Goal: Task Accomplishment & Management: Complete application form

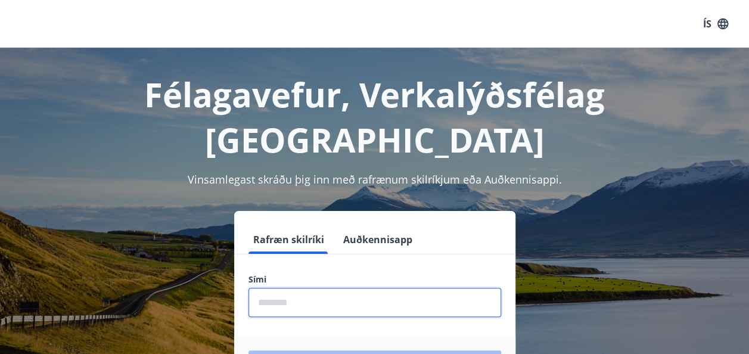
click at [328, 288] on input "phone" at bounding box center [374, 302] width 253 height 29
type input "********"
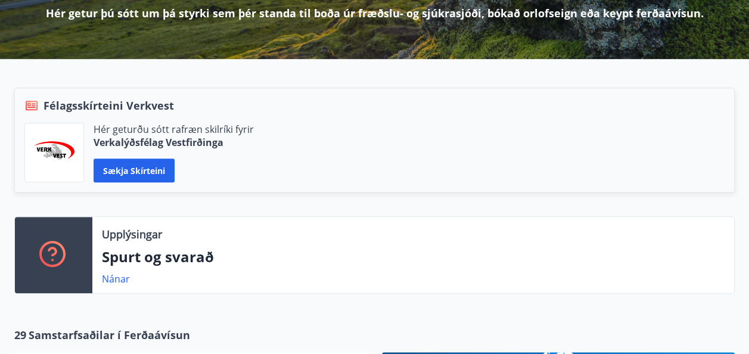
scroll to position [194, 0]
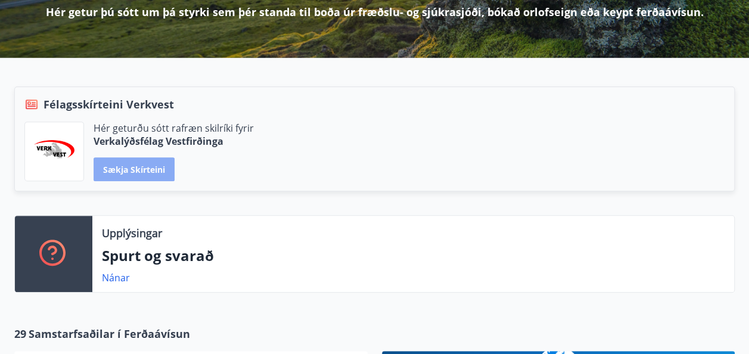
click at [145, 170] on button "Sækja skírteini" at bounding box center [134, 169] width 81 height 24
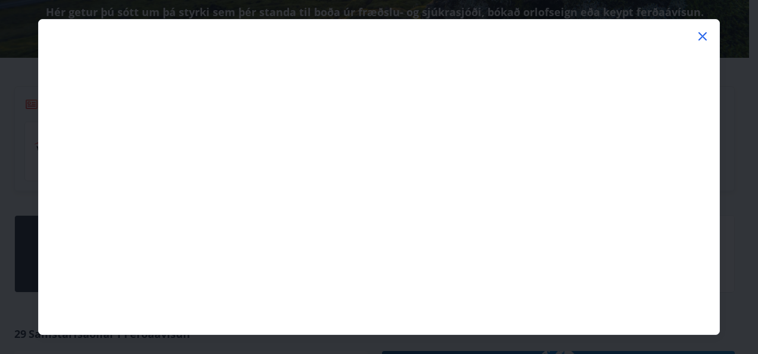
click at [703, 30] on icon at bounding box center [702, 36] width 14 height 14
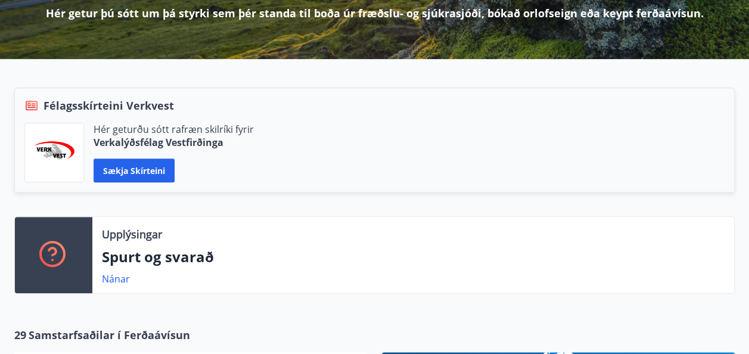
scroll to position [0, 0]
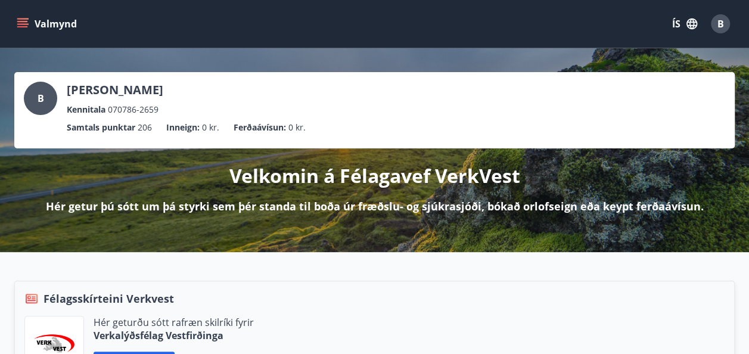
click at [15, 24] on button "Valmynd" at bounding box center [47, 23] width 67 height 21
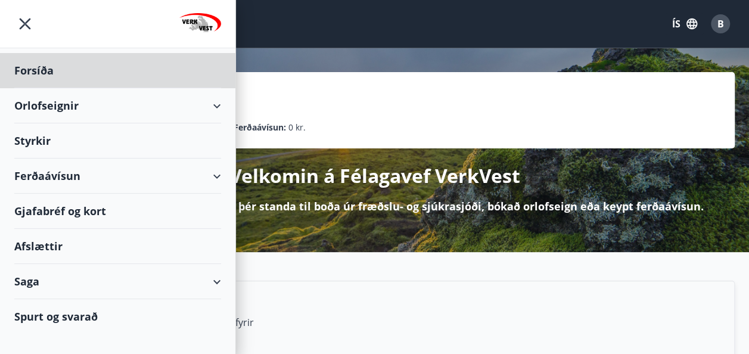
click at [52, 139] on div "Styrkir" at bounding box center [117, 140] width 207 height 35
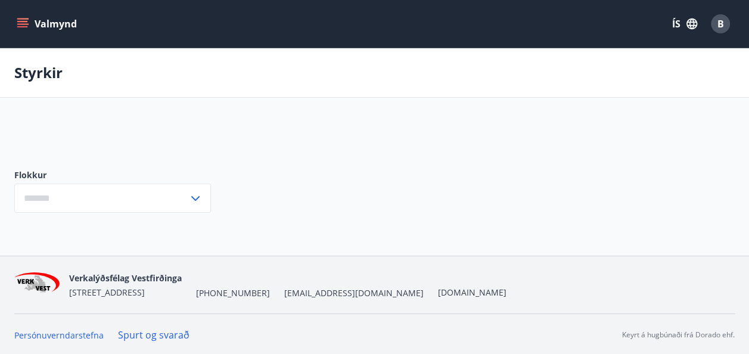
type input "***"
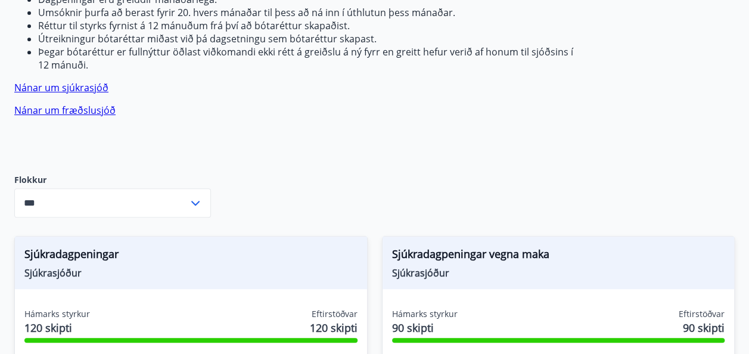
scroll to position [250, 0]
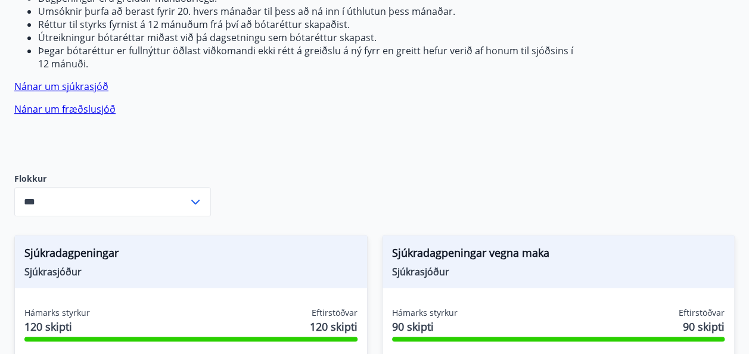
click at [200, 195] on icon at bounding box center [195, 202] width 14 height 14
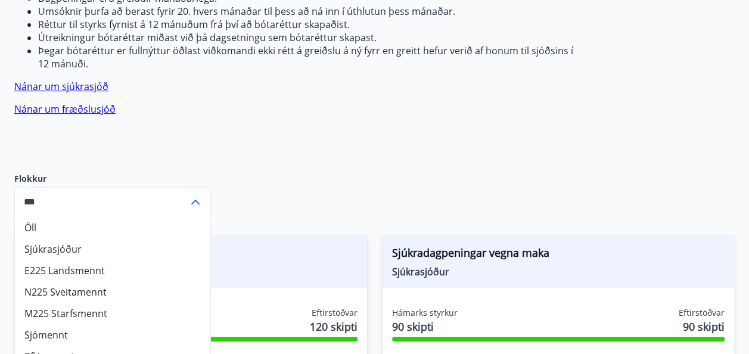
click at [255, 108] on div "Sjúkrasjóður Verk-Vest Greiddir eru sjúkradagpeningar, útfararstyrkur, jólaglað…" at bounding box center [295, 12] width 563 height 282
click at [195, 200] on icon at bounding box center [195, 202] width 8 height 5
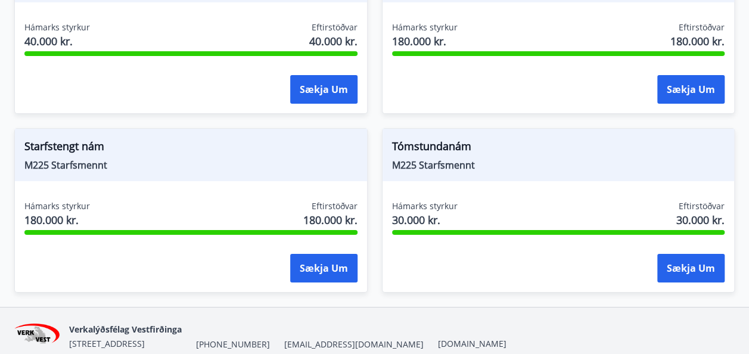
scroll to position [1987, 0]
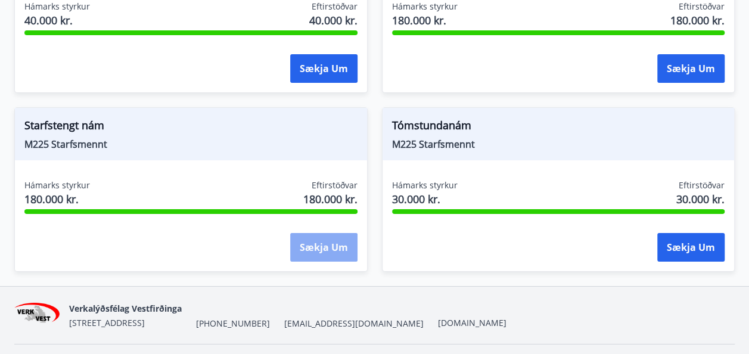
click at [310, 233] on button "Sækja um" at bounding box center [323, 247] width 67 height 29
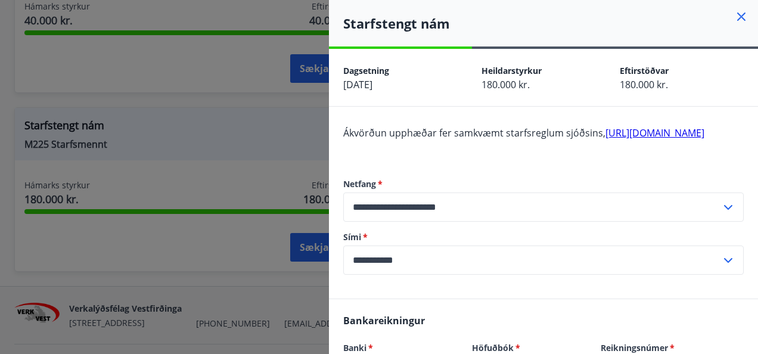
click at [262, 156] on div at bounding box center [379, 177] width 758 height 354
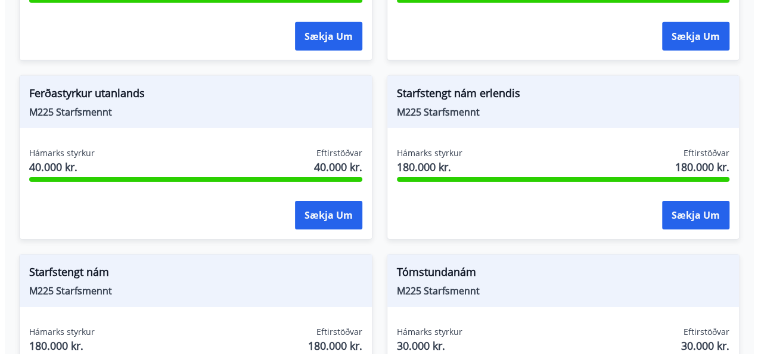
scroll to position [2001, 0]
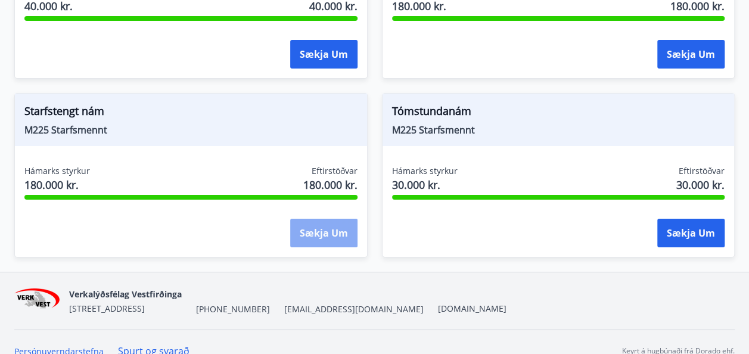
click at [337, 219] on button "Sækja um" at bounding box center [323, 233] width 67 height 29
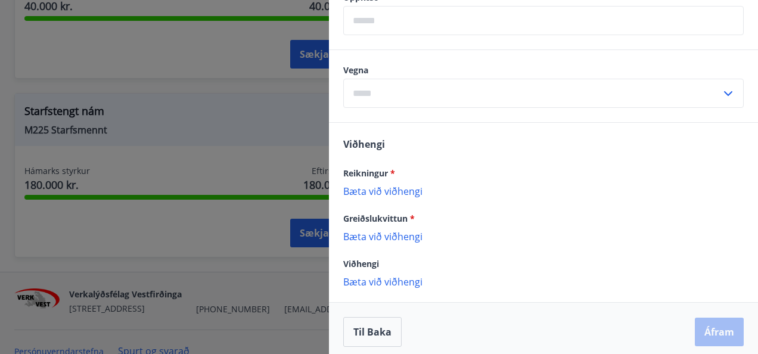
scroll to position [423, 0]
click at [390, 196] on p "Bæta við viðhengi" at bounding box center [543, 190] width 400 height 12
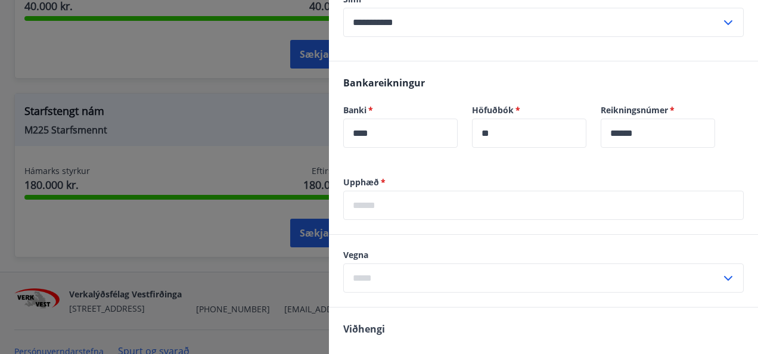
scroll to position [243, 0]
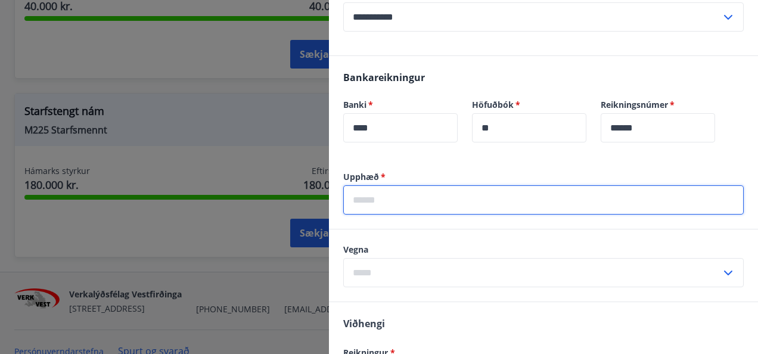
click at [400, 215] on input "text" at bounding box center [543, 199] width 400 height 29
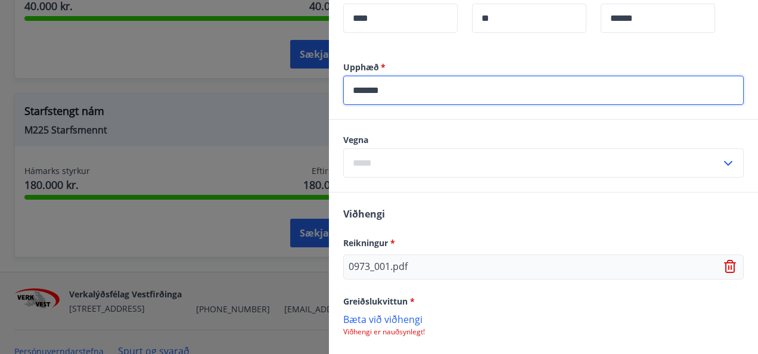
type input "*******"
click at [440, 166] on input "text" at bounding box center [532, 162] width 378 height 29
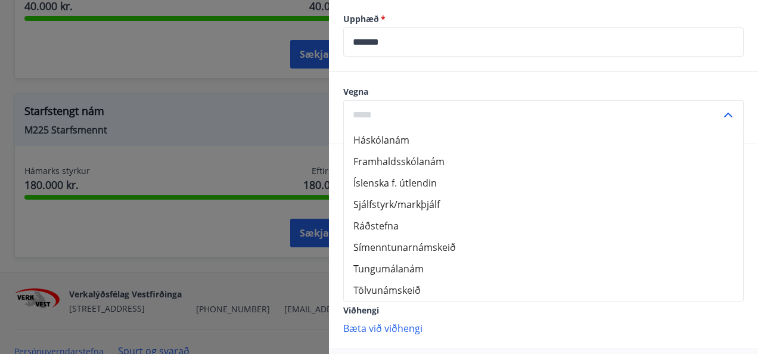
scroll to position [422, 0]
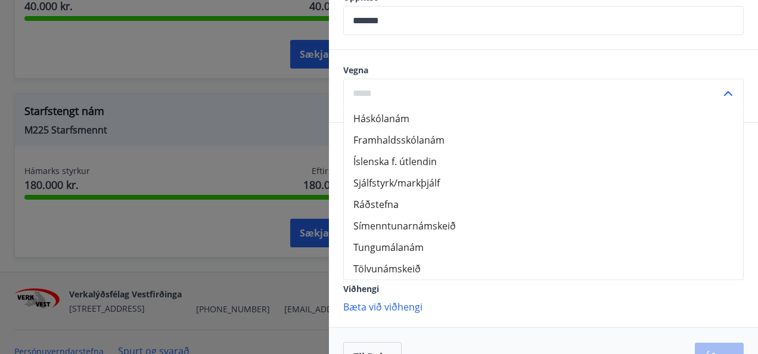
click at [432, 147] on li "Framhaldsskólanám" at bounding box center [543, 139] width 399 height 21
type input "**********"
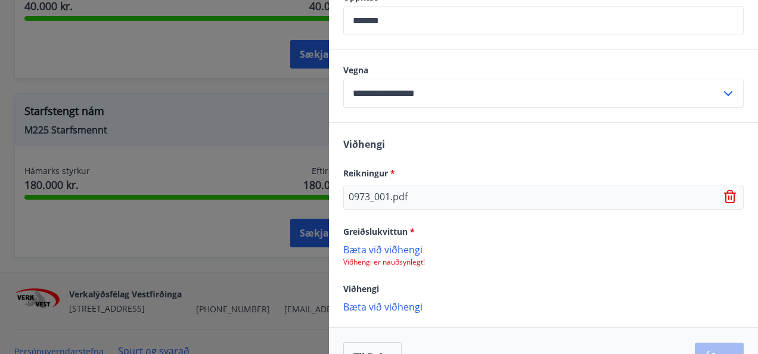
click at [385, 255] on p "Bæta við viðhengi" at bounding box center [543, 249] width 400 height 12
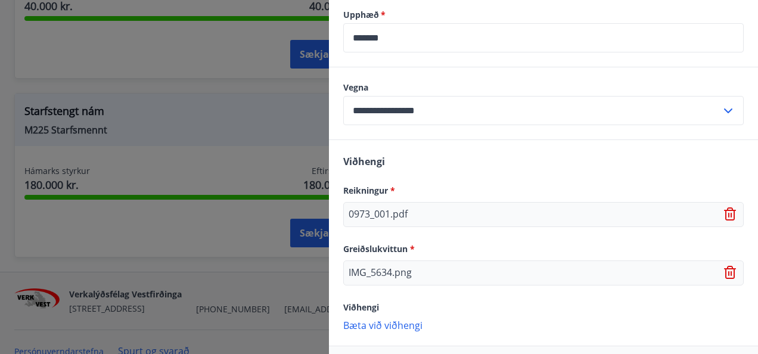
scroll to position [406, 0]
click at [731, 216] on icon at bounding box center [731, 214] width 1 height 5
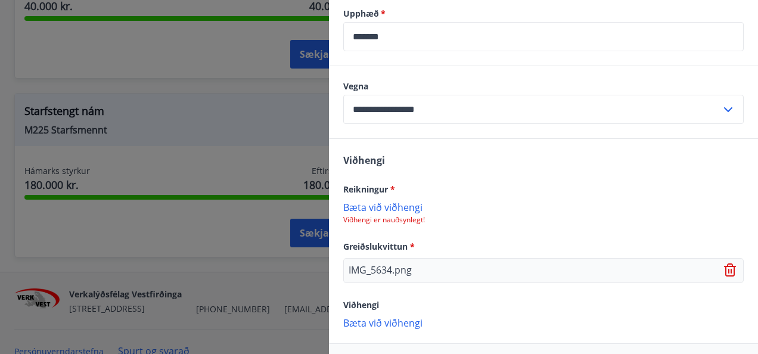
click at [400, 213] on p "Bæta við viðhengi" at bounding box center [543, 207] width 400 height 12
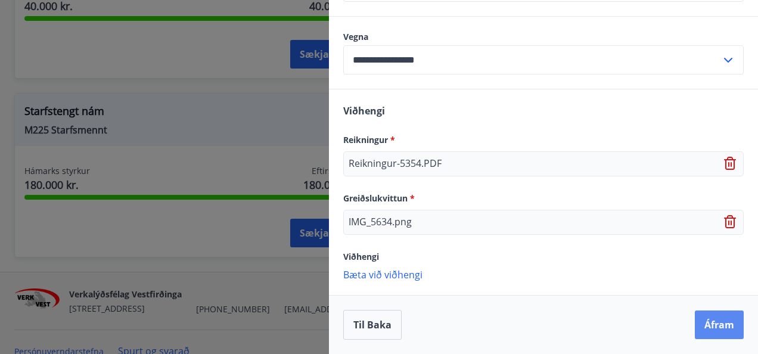
click at [709, 316] on button "Áfram" at bounding box center [719, 324] width 49 height 29
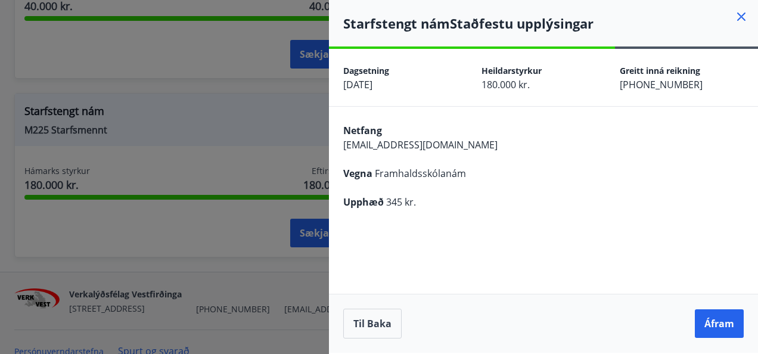
scroll to position [0, 0]
click at [373, 318] on button "Til baka" at bounding box center [372, 324] width 58 height 30
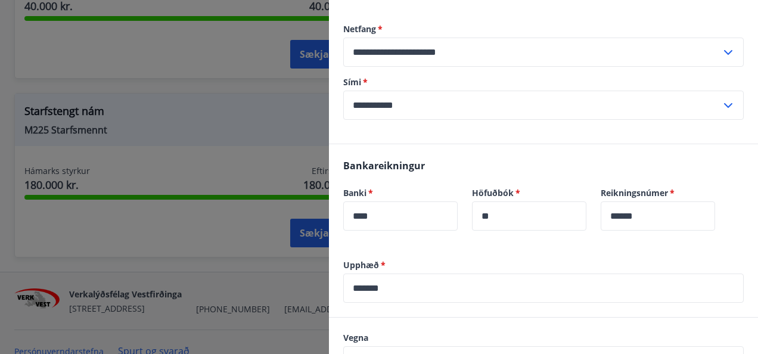
scroll to position [201, 0]
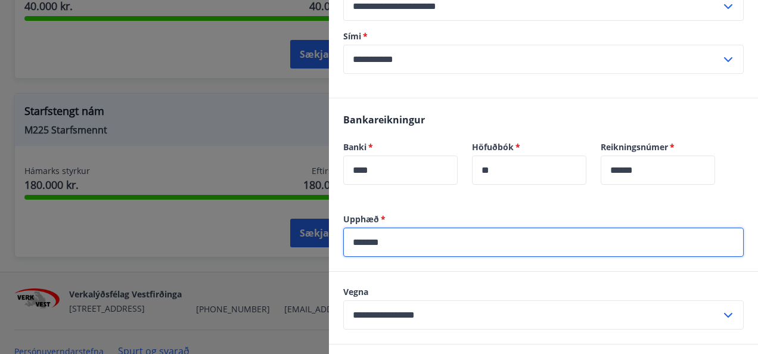
click at [456, 254] on input "*******" at bounding box center [543, 242] width 400 height 29
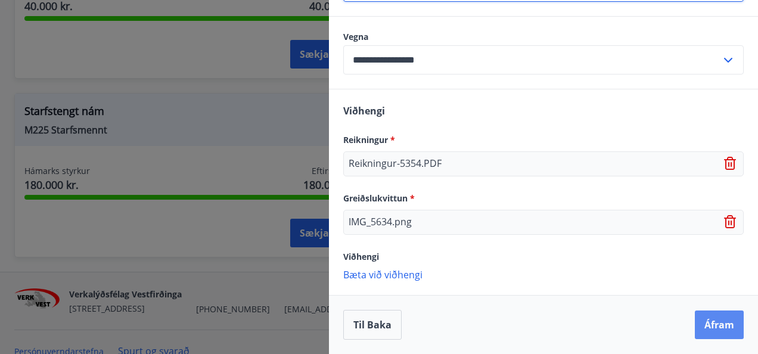
type input "******"
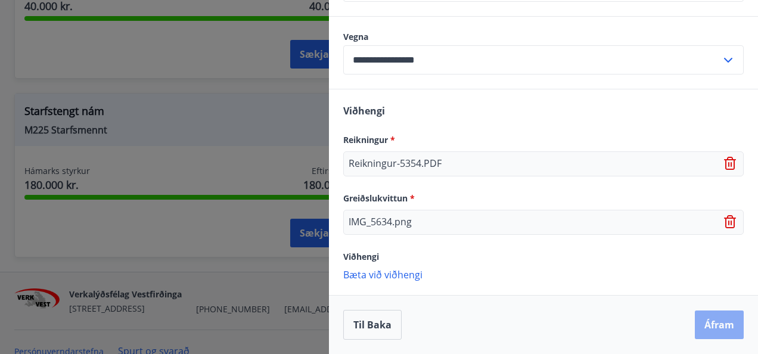
click at [703, 325] on button "Áfram" at bounding box center [719, 324] width 49 height 29
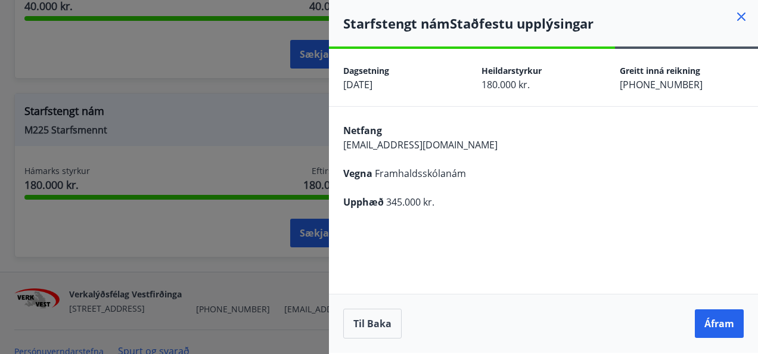
scroll to position [0, 0]
click at [703, 325] on button "Áfram" at bounding box center [719, 323] width 49 height 29
